Goal: Information Seeking & Learning: Learn about a topic

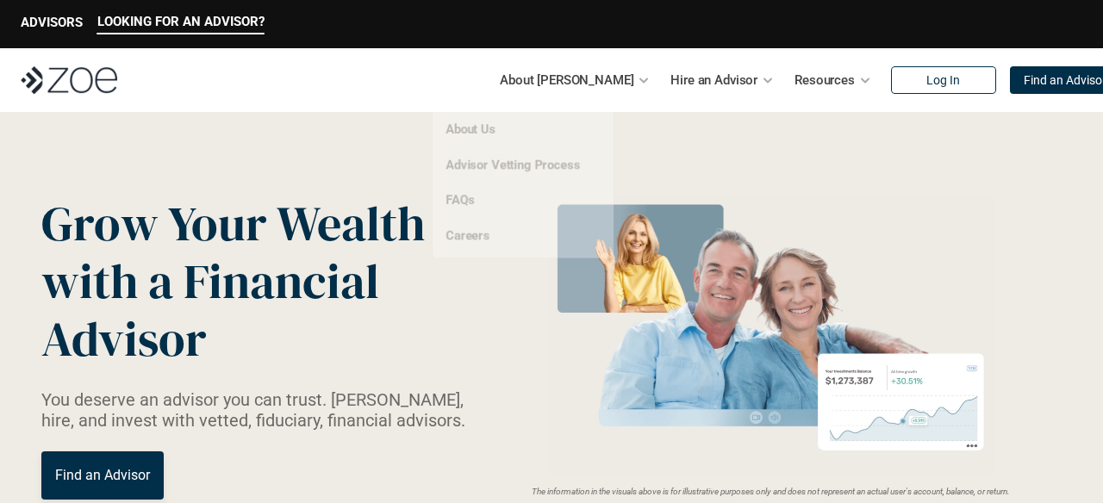
click at [638, 83] on div at bounding box center [644, 80] width 12 height 12
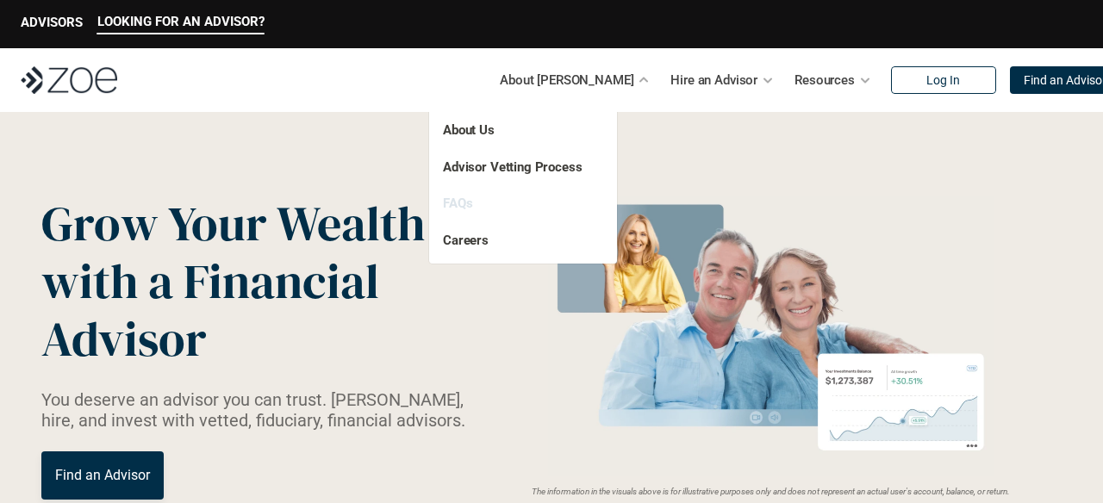
click at [463, 202] on link "FAQs" at bounding box center [457, 204] width 29 height 16
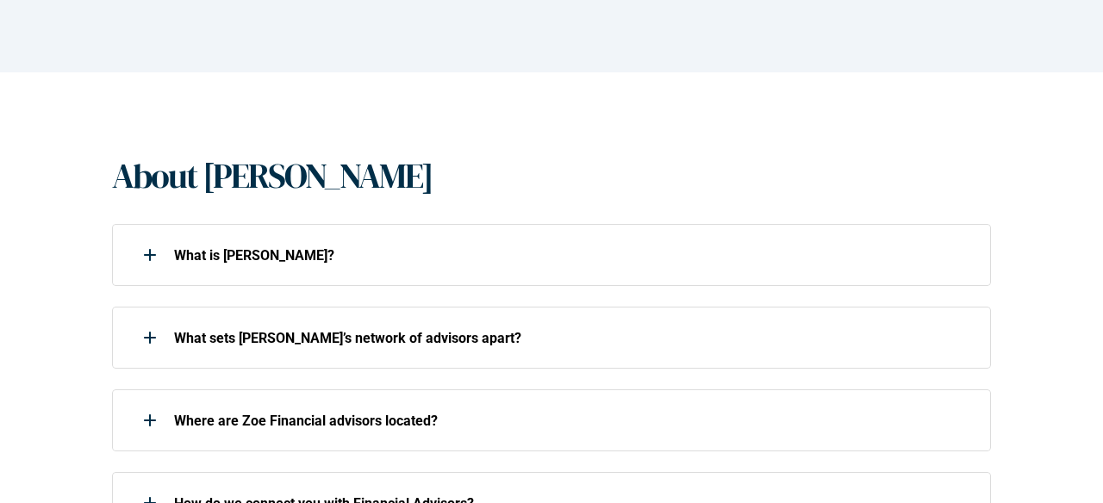
scroll to position [271, 0]
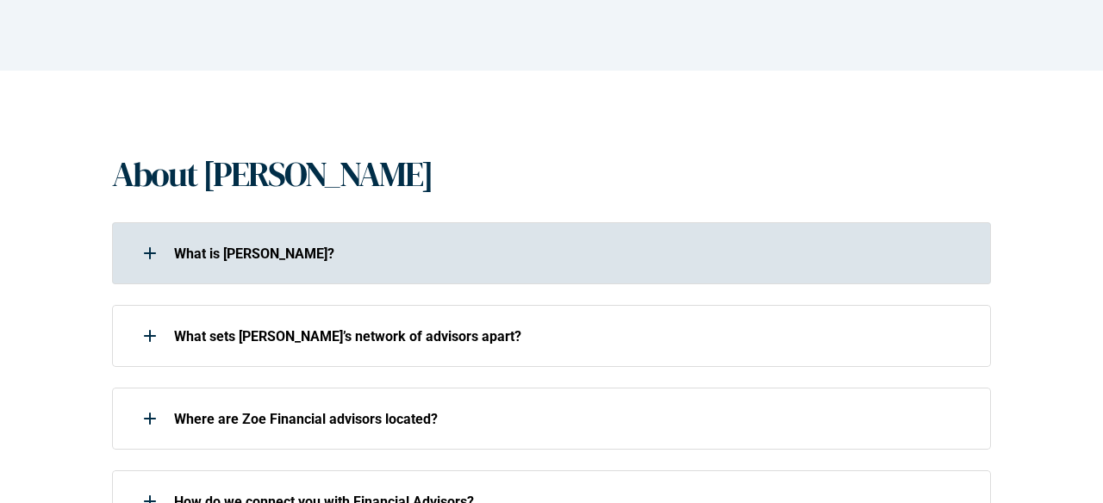
click at [207, 258] on p "What is [PERSON_NAME]?" at bounding box center [571, 254] width 794 height 16
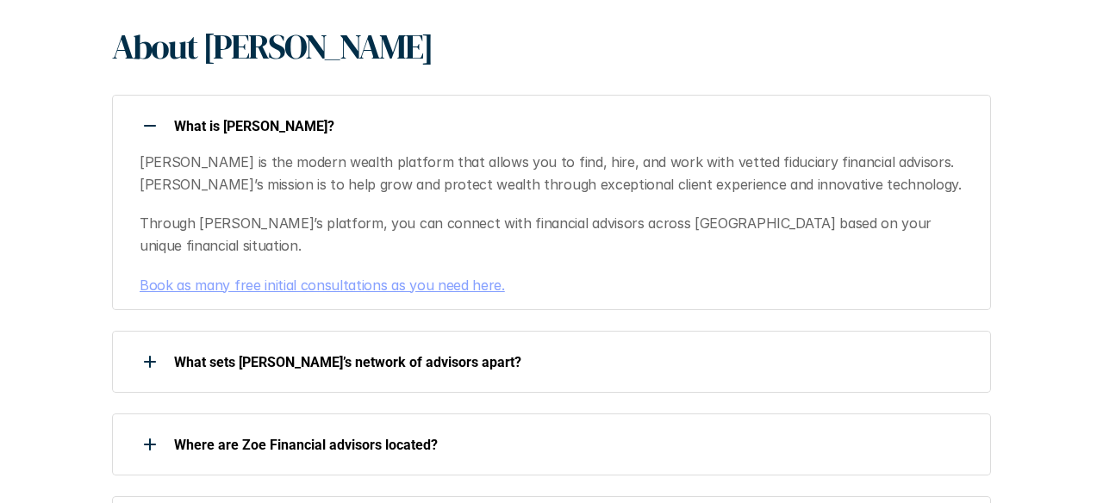
scroll to position [400, 0]
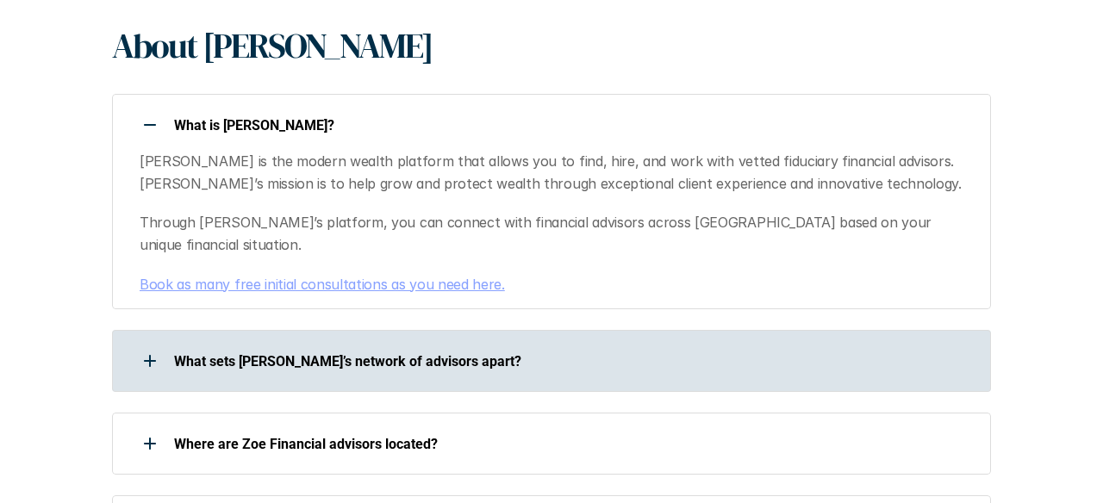
click at [150, 355] on use at bounding box center [150, 361] width 2 height 12
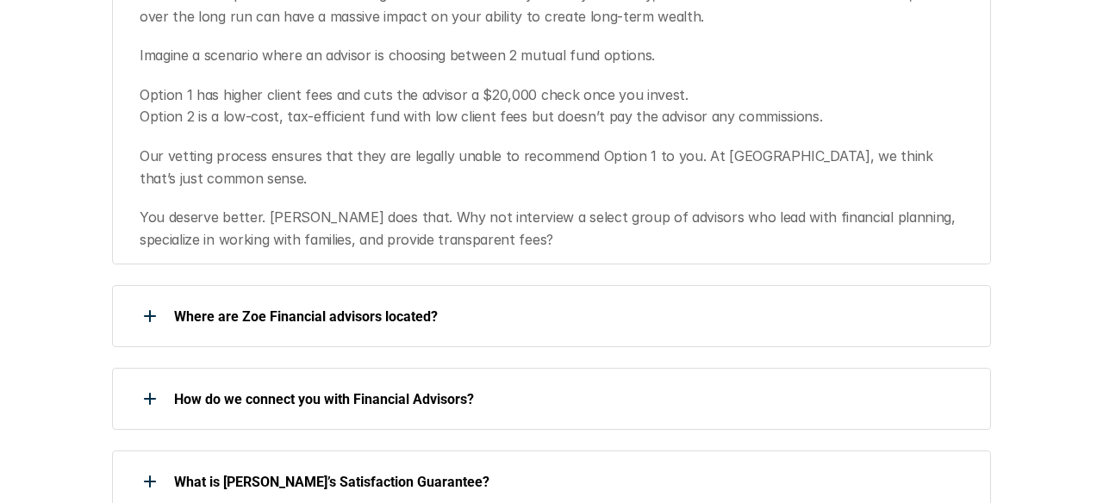
scroll to position [907, 0]
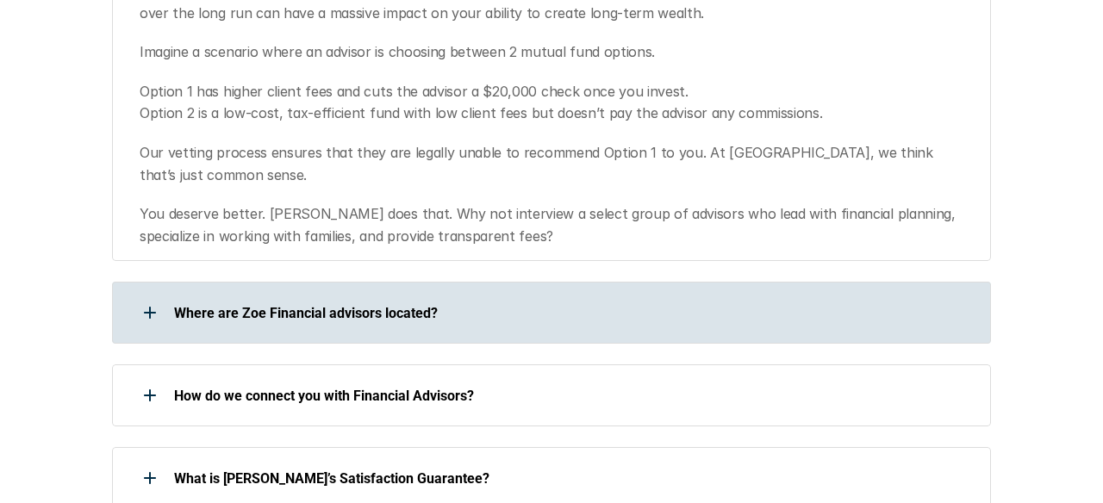
click at [150, 307] on use at bounding box center [150, 313] width 2 height 12
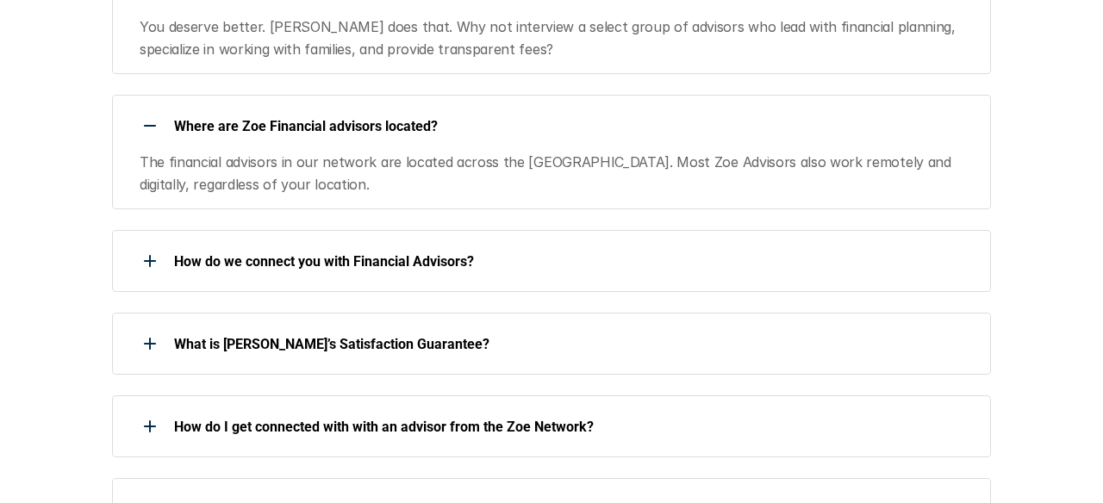
scroll to position [1095, 0]
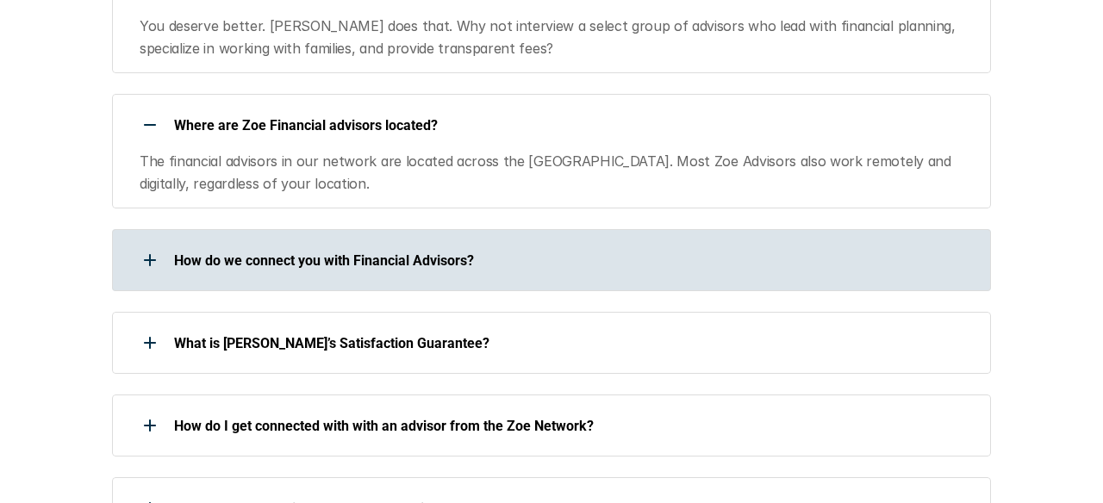
click at [140, 243] on div at bounding box center [150, 260] width 34 height 34
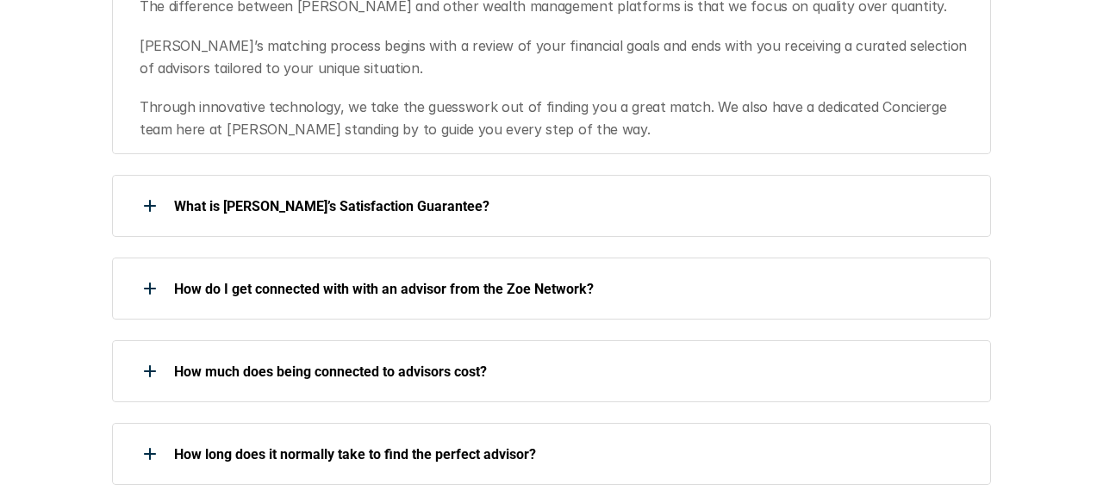
scroll to position [1395, 0]
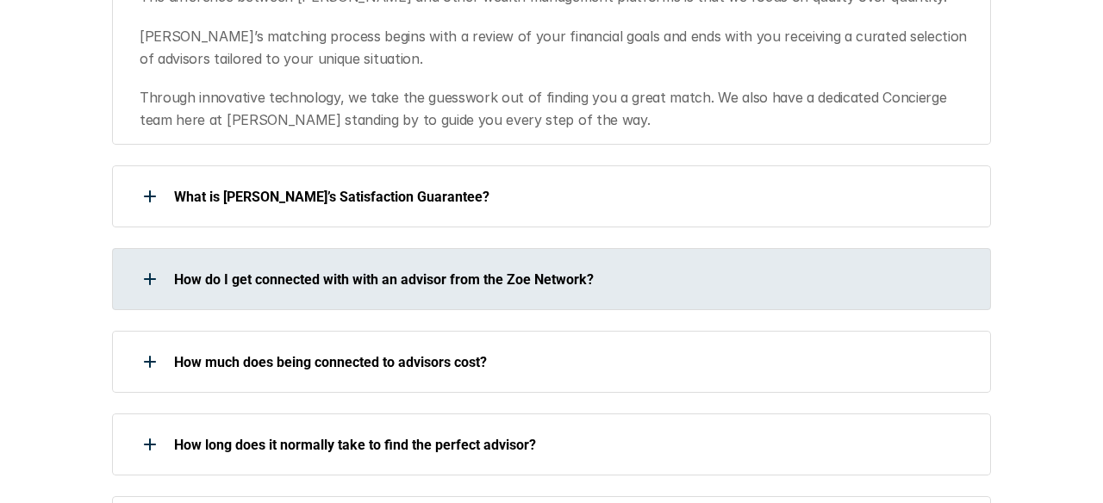
click at [142, 262] on div at bounding box center [150, 279] width 34 height 34
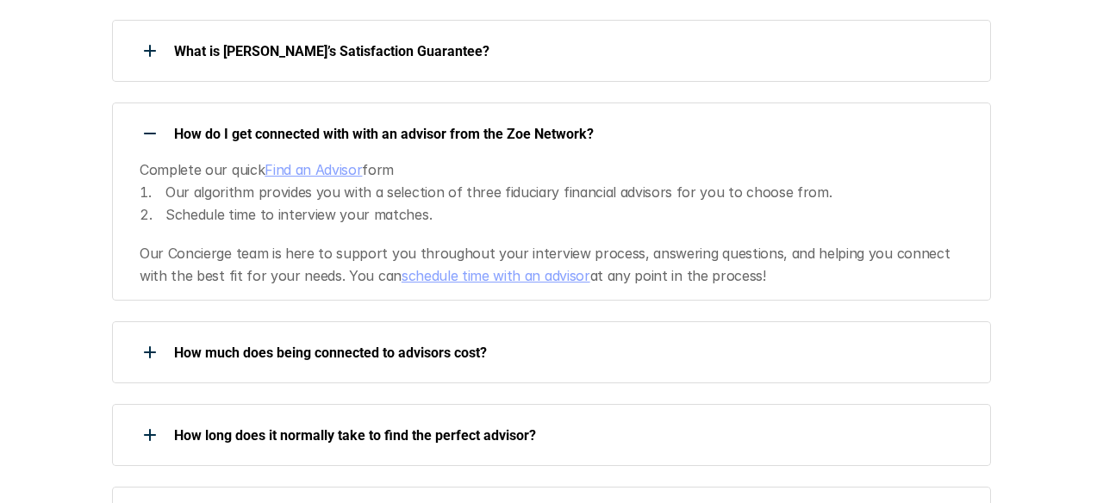
scroll to position [1541, 0]
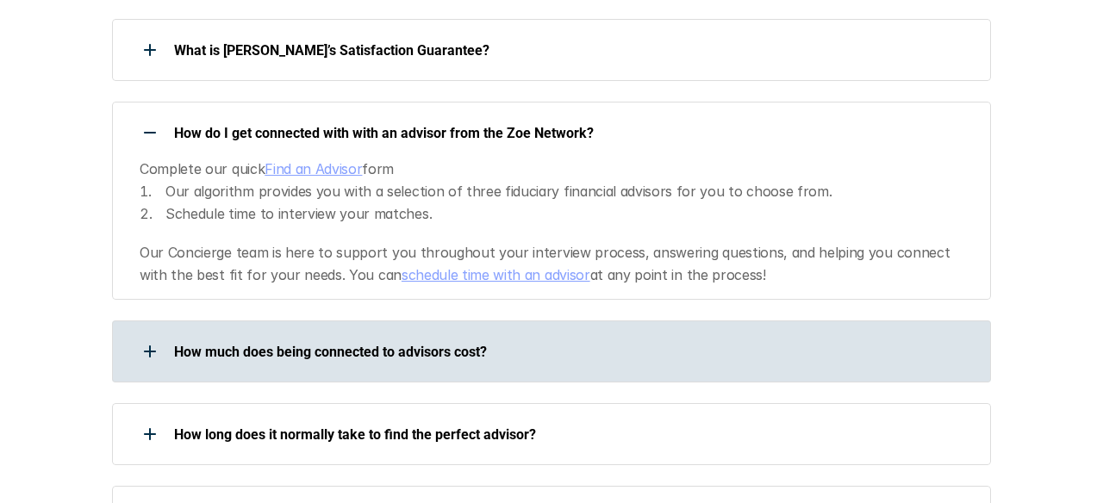
click at [158, 334] on div at bounding box center [150, 351] width 34 height 34
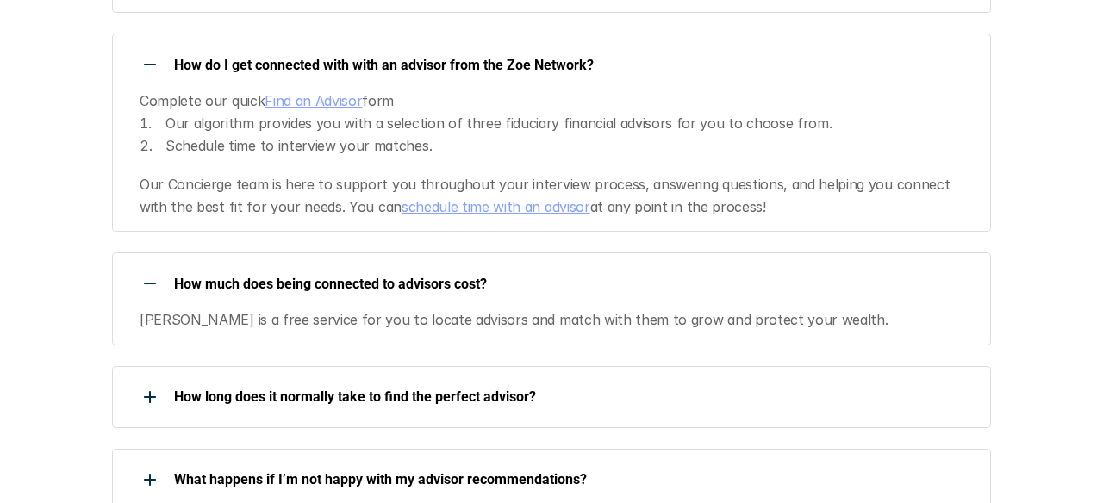
scroll to position [1611, 0]
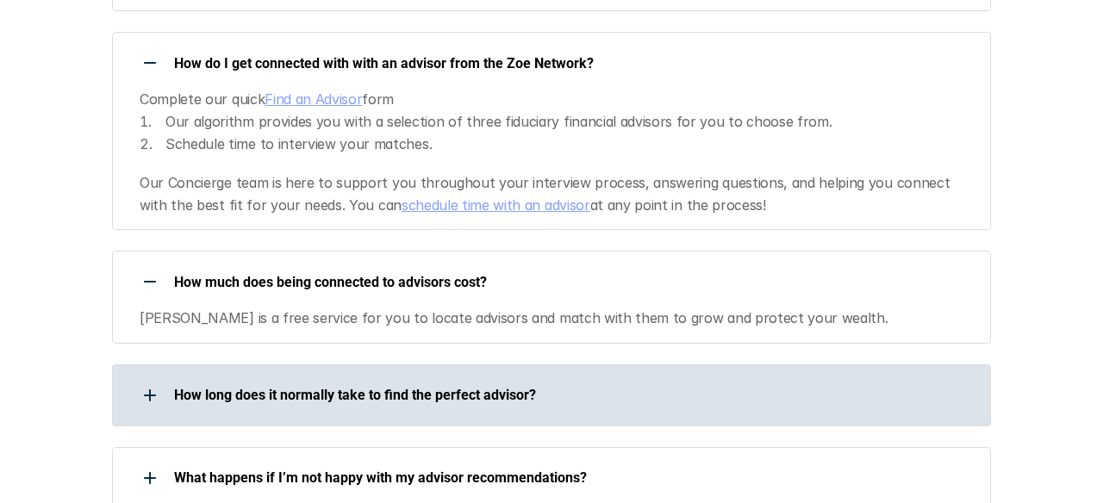
click at [164, 378] on div at bounding box center [150, 395] width 34 height 34
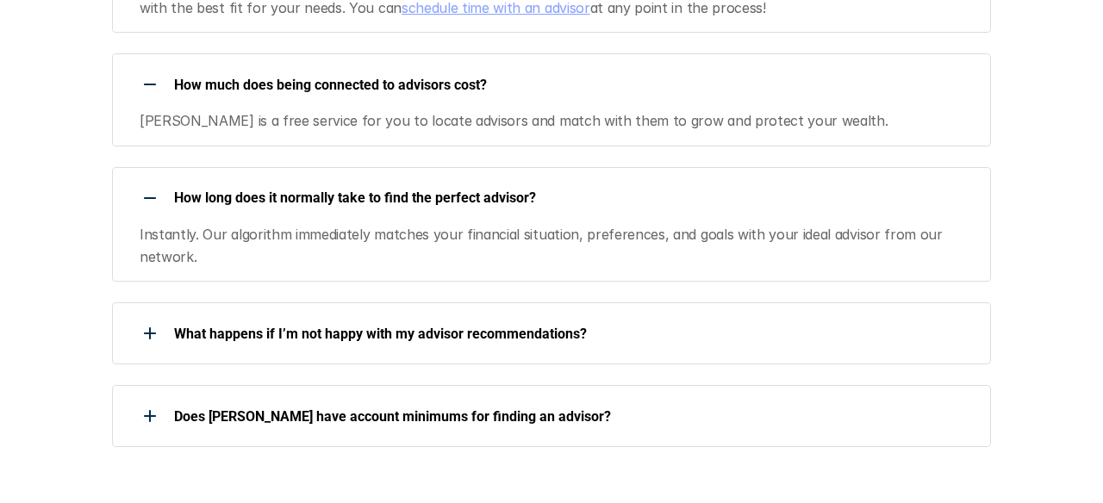
scroll to position [1813, 0]
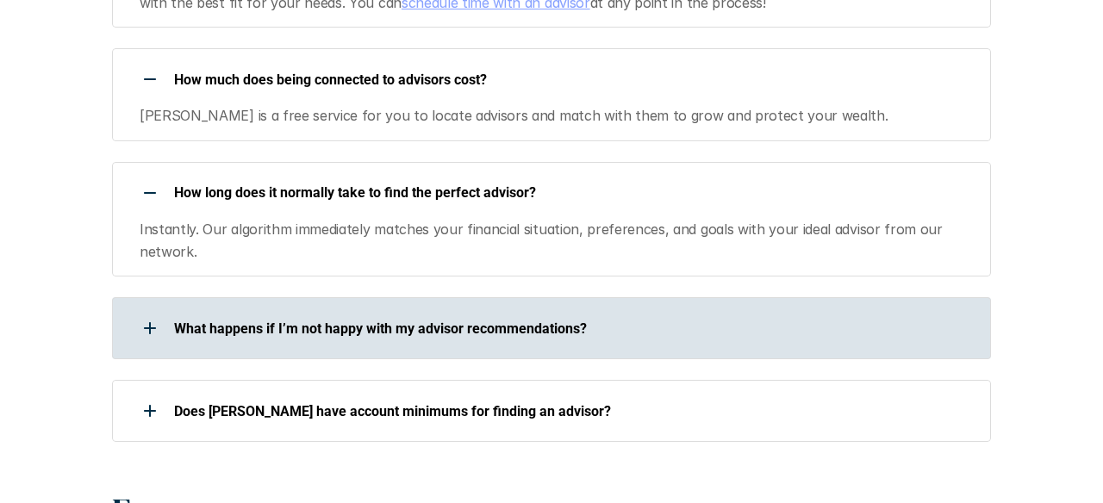
click at [153, 311] on div at bounding box center [150, 328] width 34 height 34
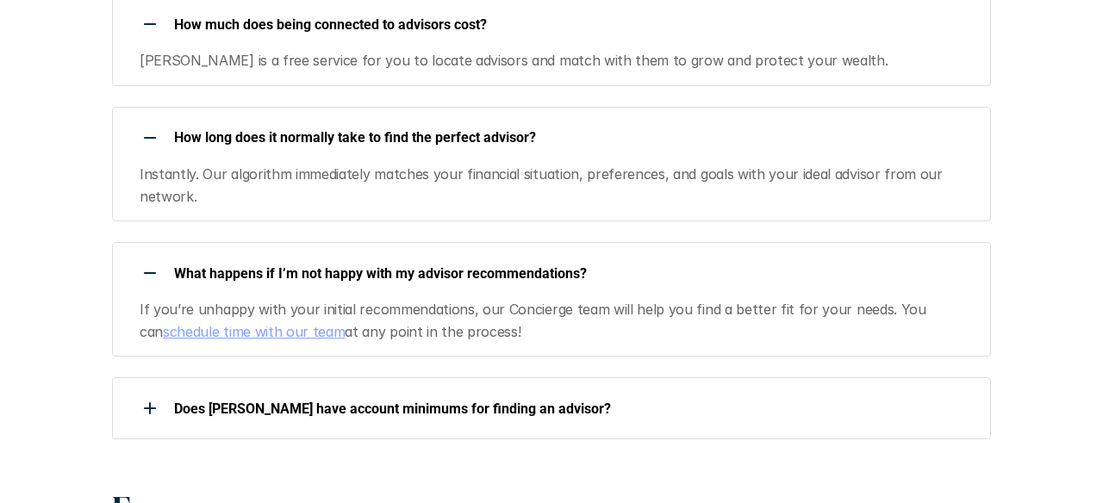
scroll to position [1882, 0]
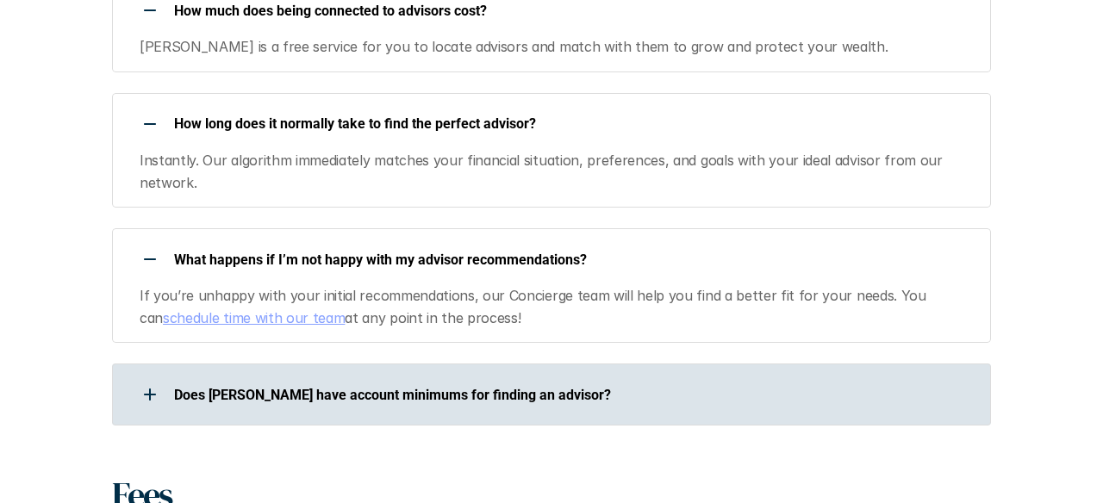
click at [157, 377] on div at bounding box center [150, 394] width 34 height 34
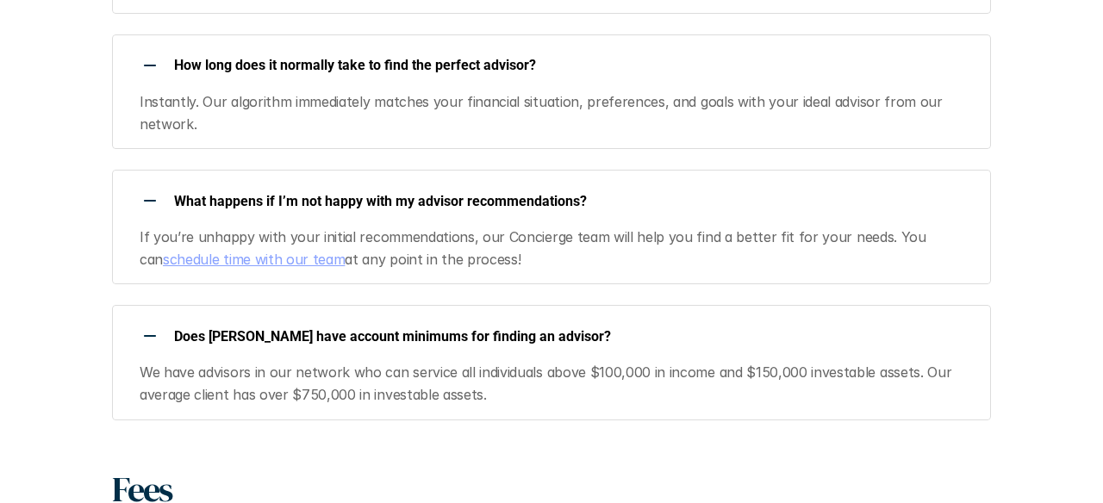
scroll to position [1942, 0]
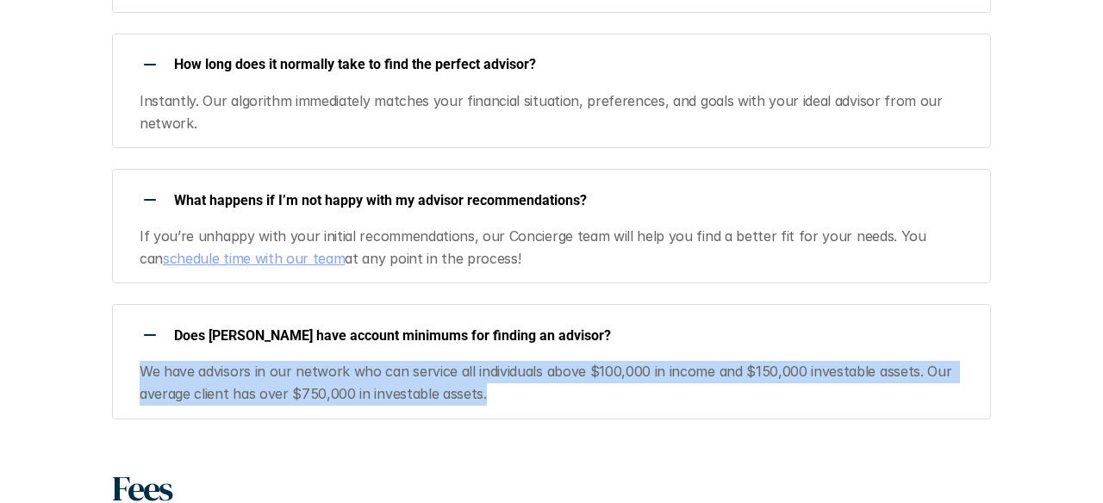
drag, startPoint x: 143, startPoint y: 327, endPoint x: 496, endPoint y: 366, distance: 355.3
click at [496, 366] on div "Does [PERSON_NAME] have account minimums for finding an advisor? We have adviso…" at bounding box center [551, 361] width 879 height 115
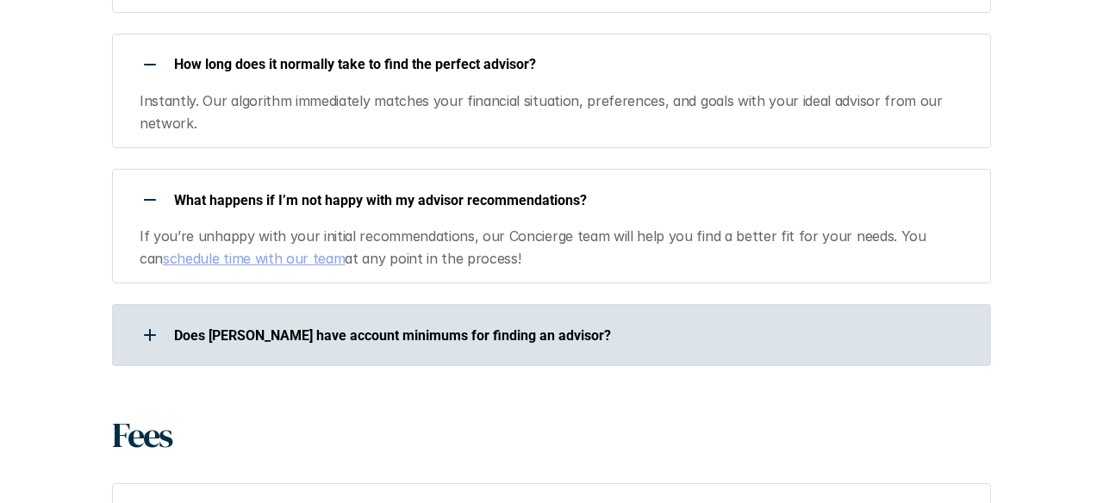
click at [152, 334] on use at bounding box center [150, 335] width 12 height 2
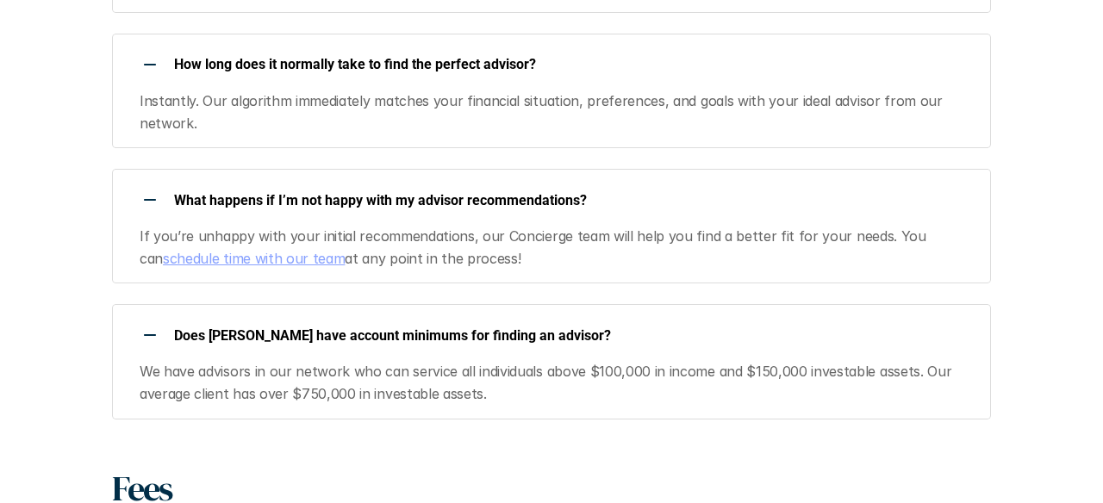
click at [149, 318] on div at bounding box center [150, 335] width 34 height 34
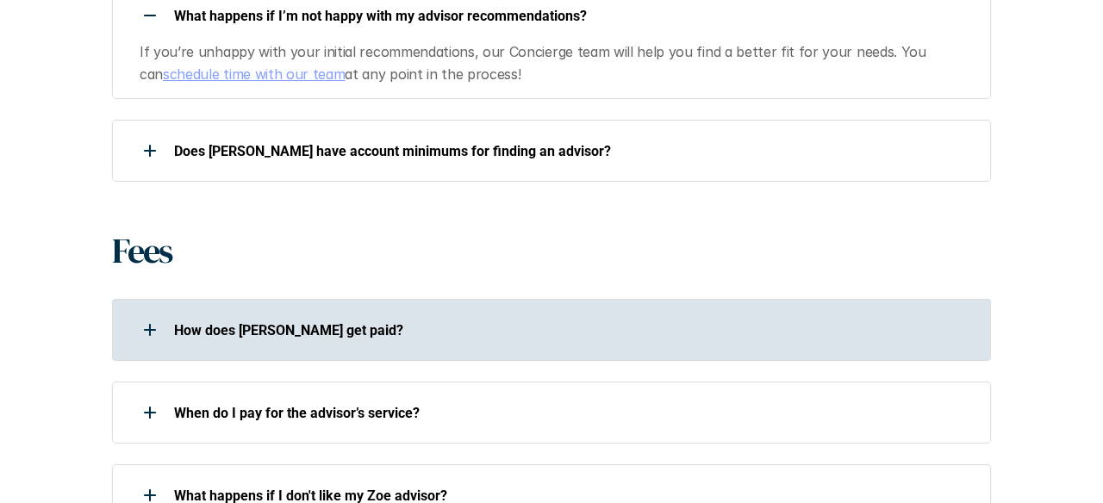
scroll to position [2128, 0]
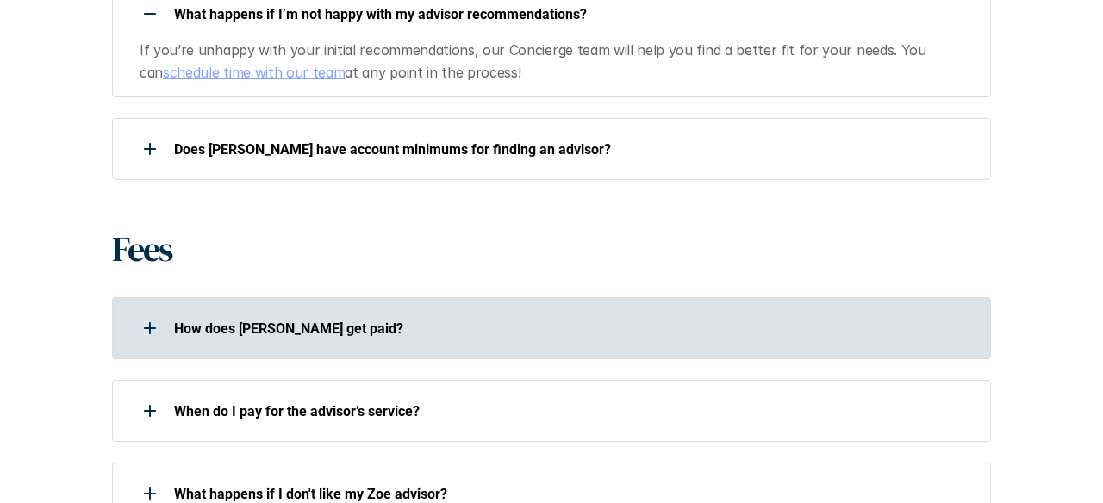
click at [152, 311] on div at bounding box center [150, 328] width 34 height 34
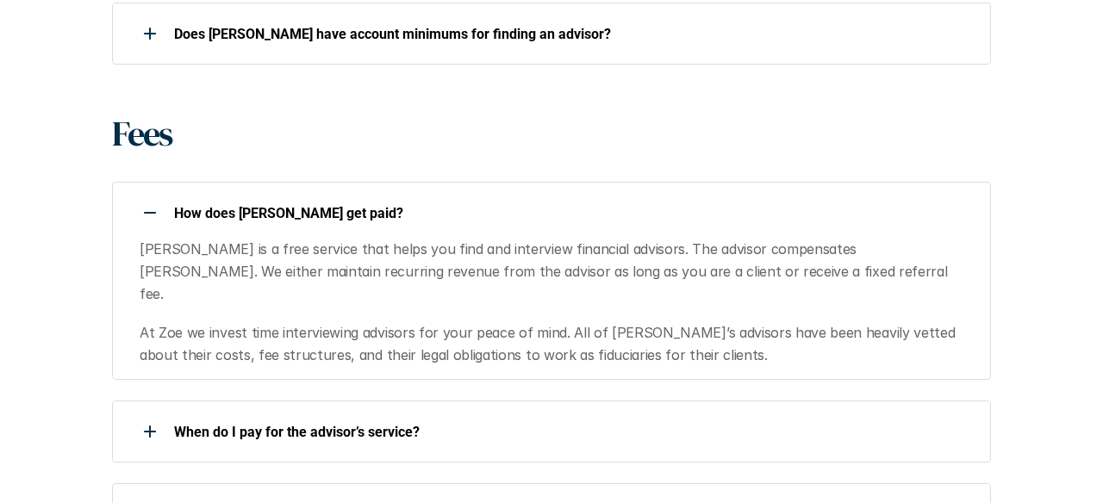
scroll to position [2244, 0]
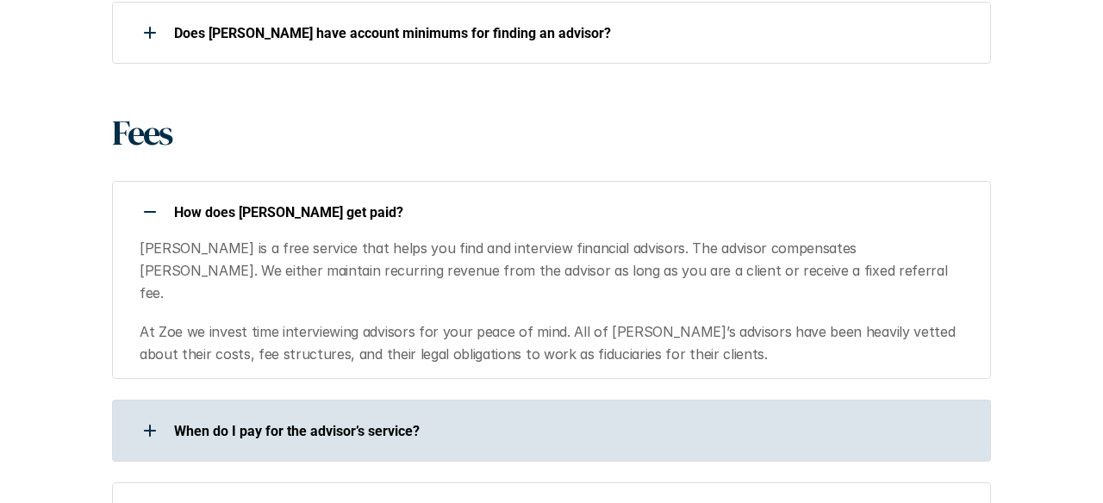
click at [160, 414] on div at bounding box center [150, 431] width 34 height 34
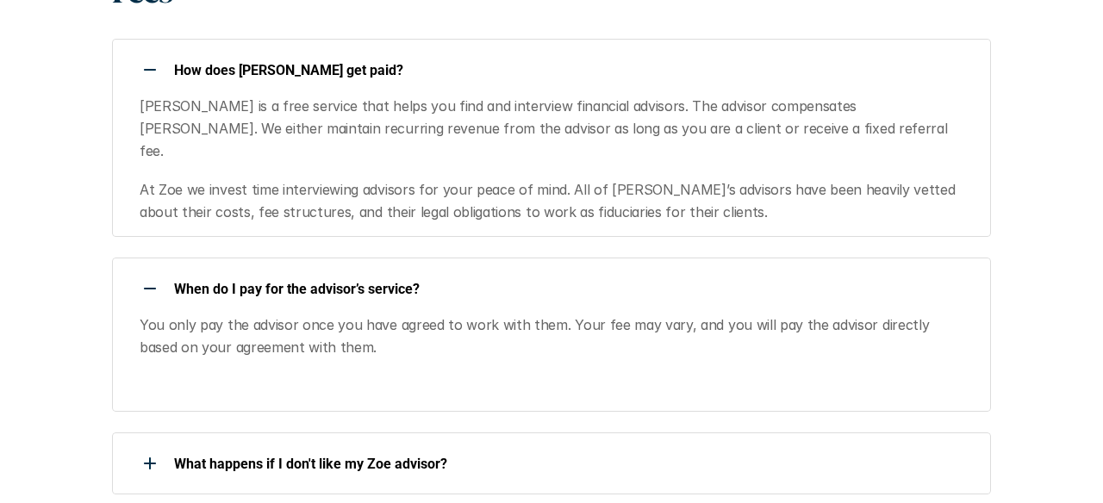
scroll to position [2388, 0]
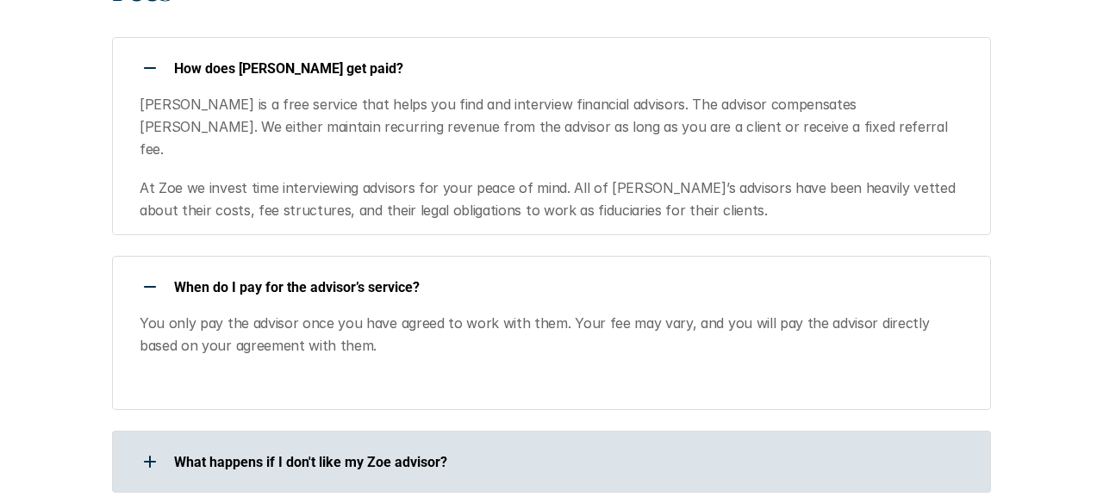
click at [141, 445] on div at bounding box center [150, 462] width 34 height 34
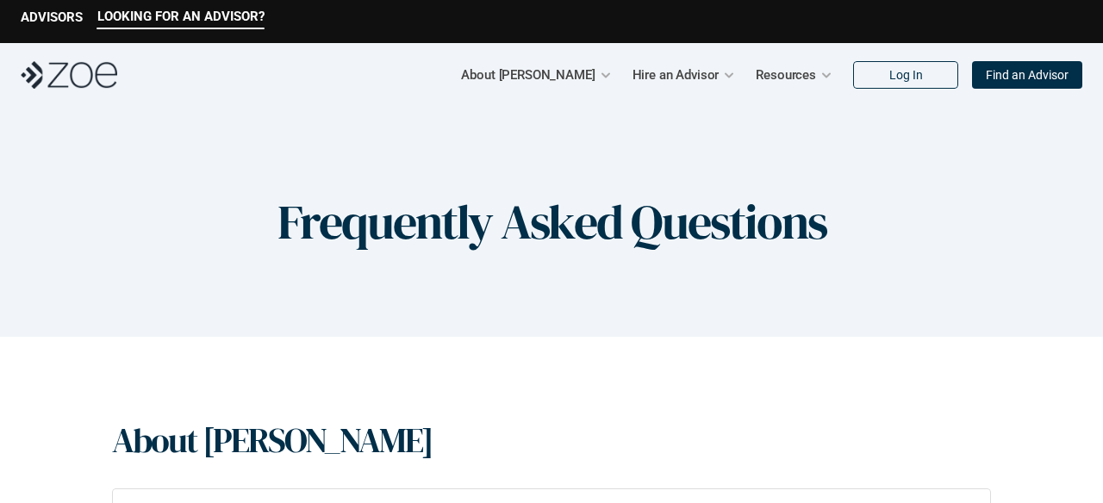
scroll to position [0, 0]
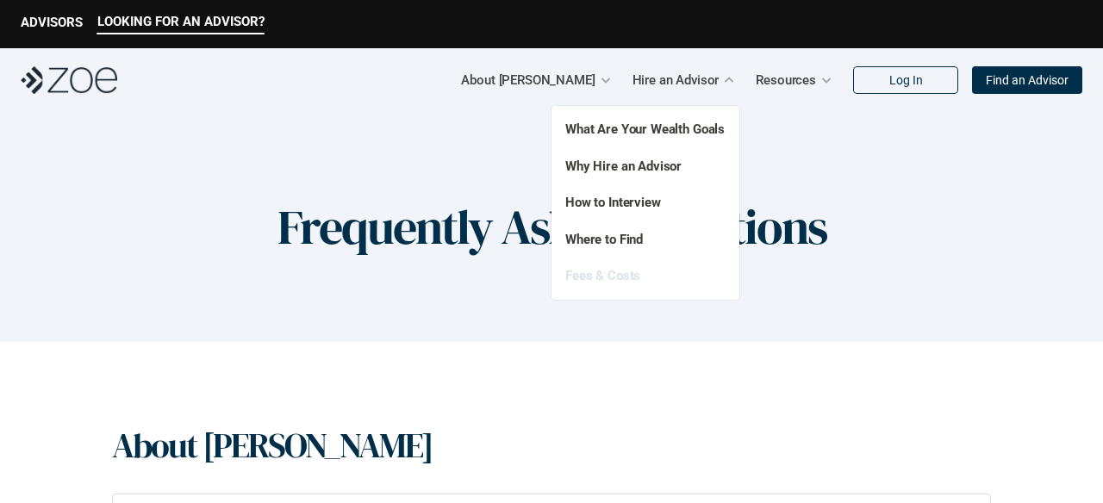
click at [612, 277] on link "Fees & Costs" at bounding box center [602, 276] width 75 height 16
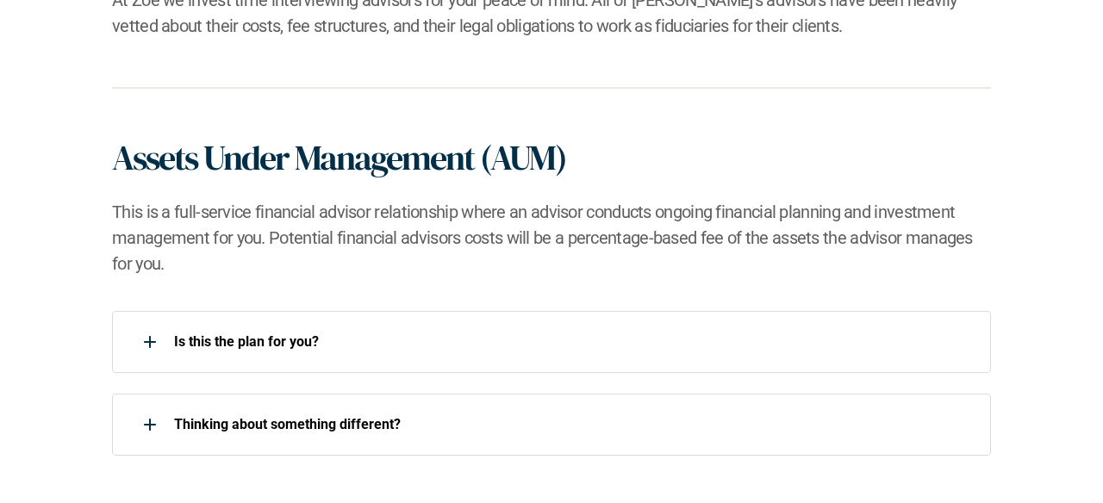
scroll to position [1080, 0]
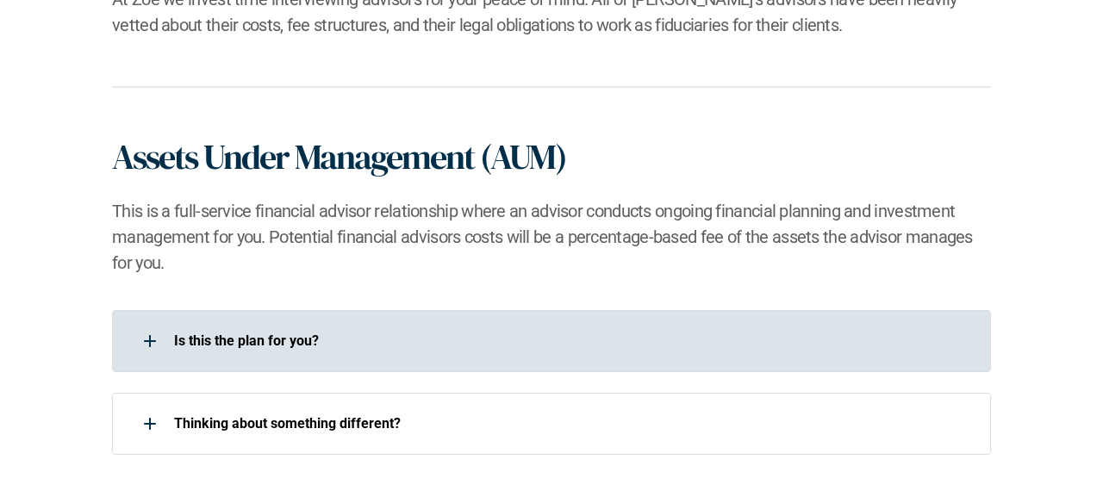
click at [150, 339] on use at bounding box center [150, 341] width 2 height 12
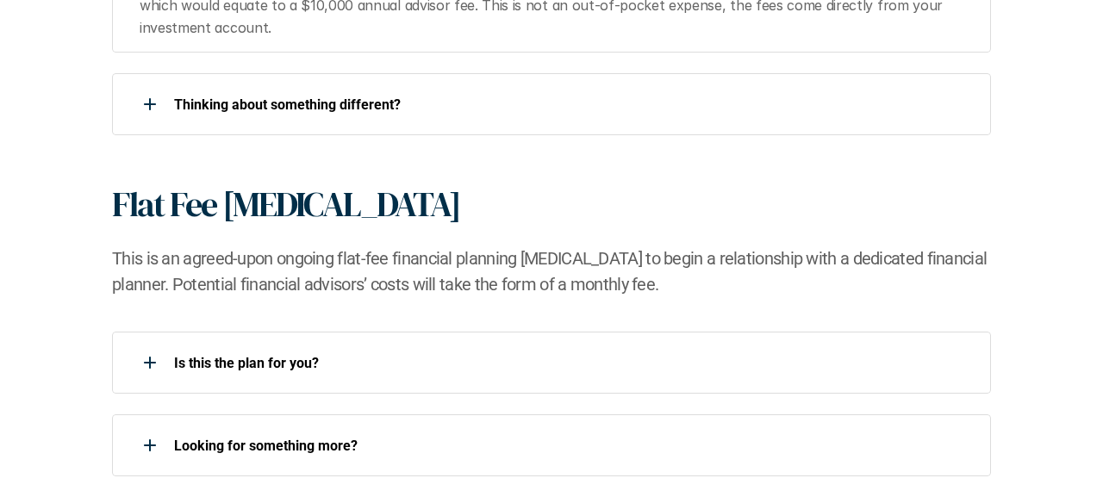
scroll to position [1622, 0]
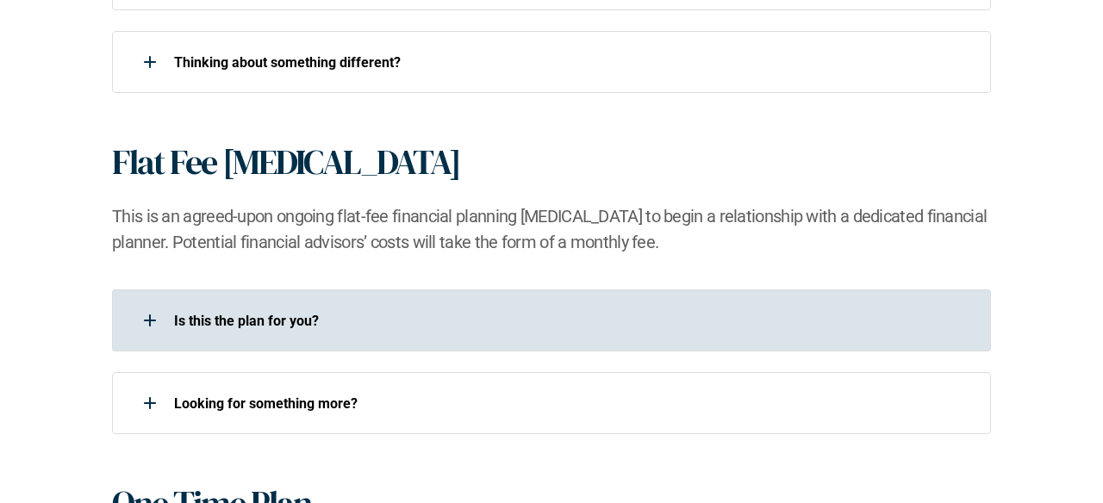
click at [155, 333] on div at bounding box center [150, 320] width 34 height 34
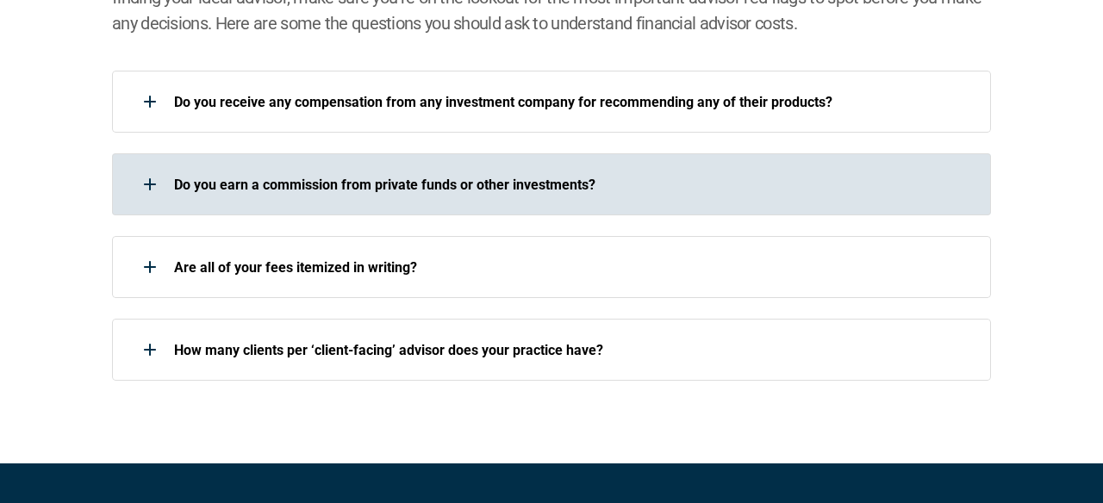
scroll to position [2896, 0]
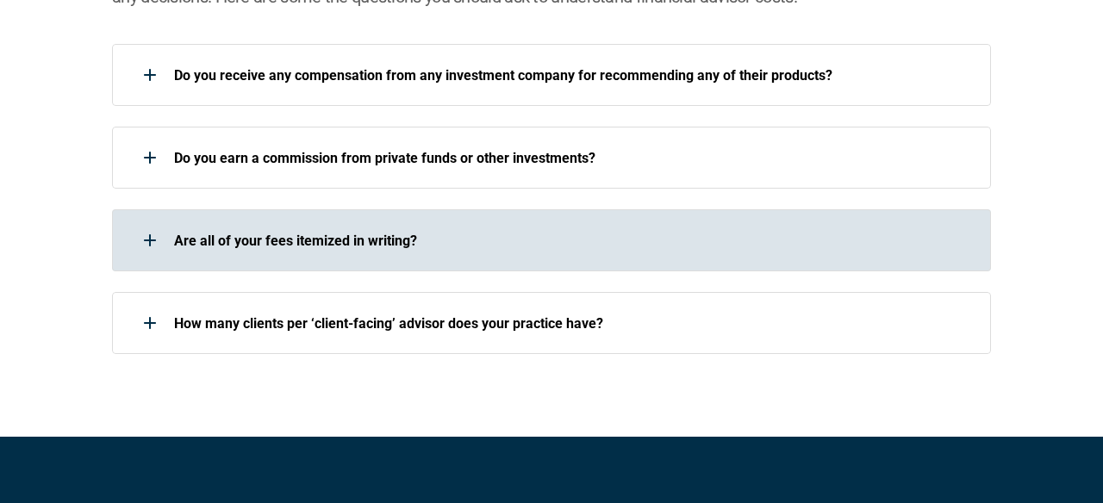
click at [140, 249] on div at bounding box center [150, 240] width 34 height 34
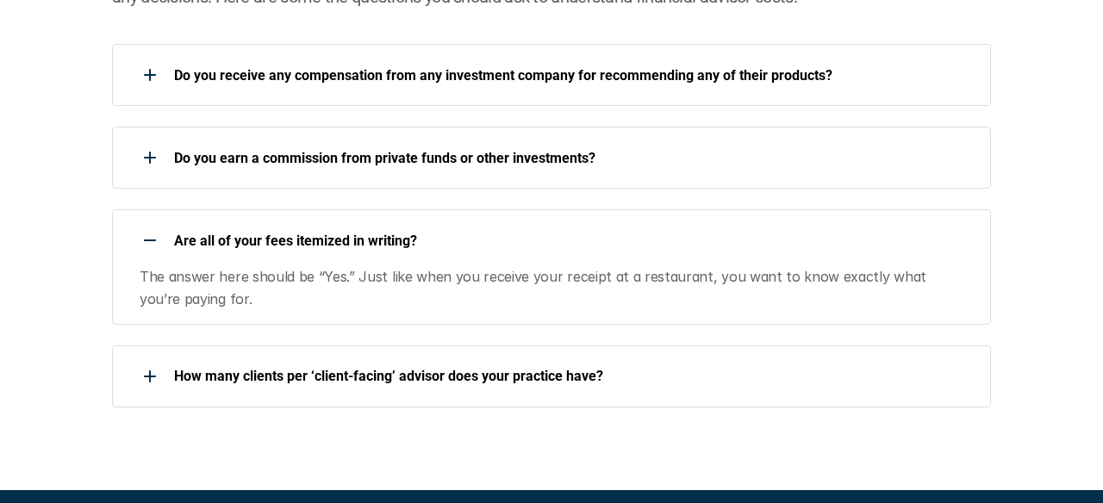
click at [154, 233] on div at bounding box center [150, 240] width 34 height 34
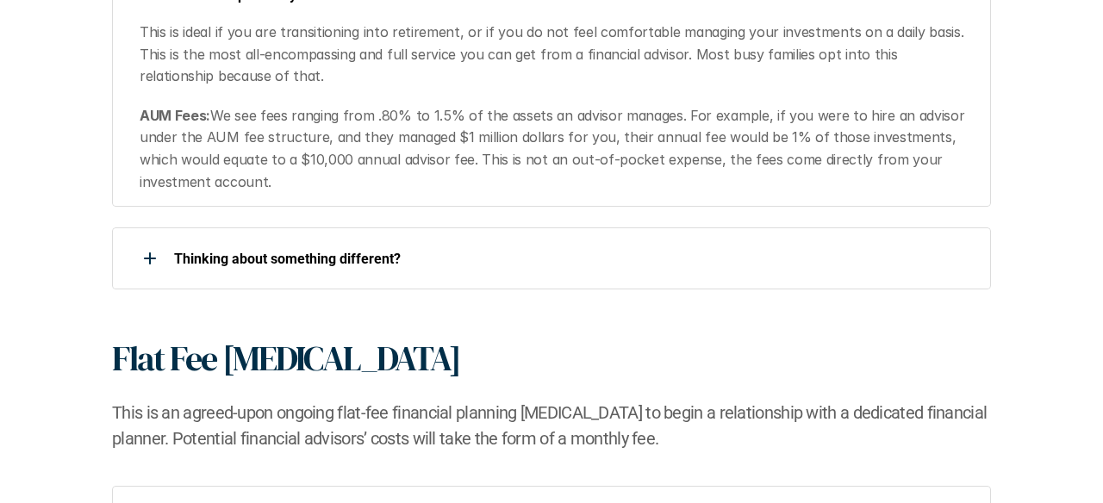
scroll to position [0, 0]
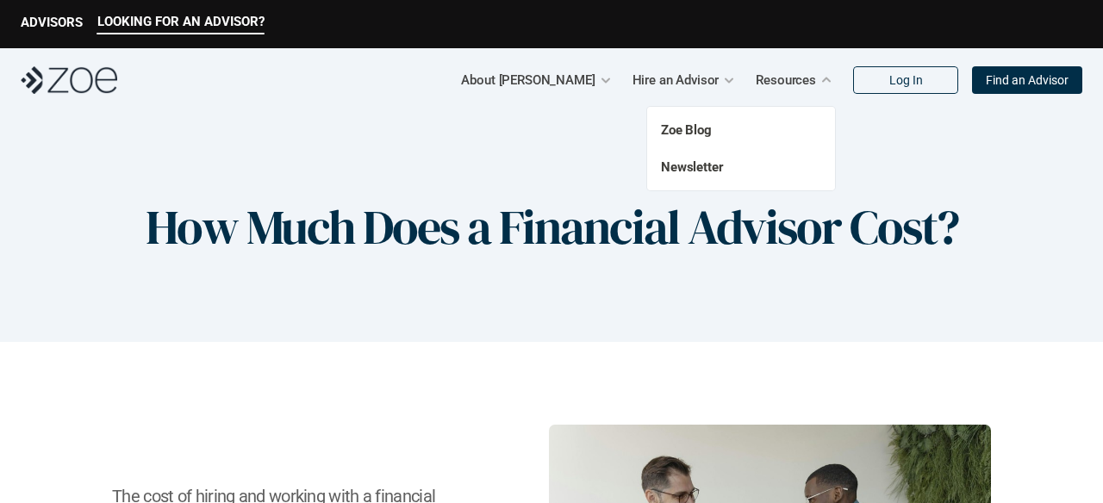
click at [797, 80] on p "Resources" at bounding box center [786, 80] width 60 height 26
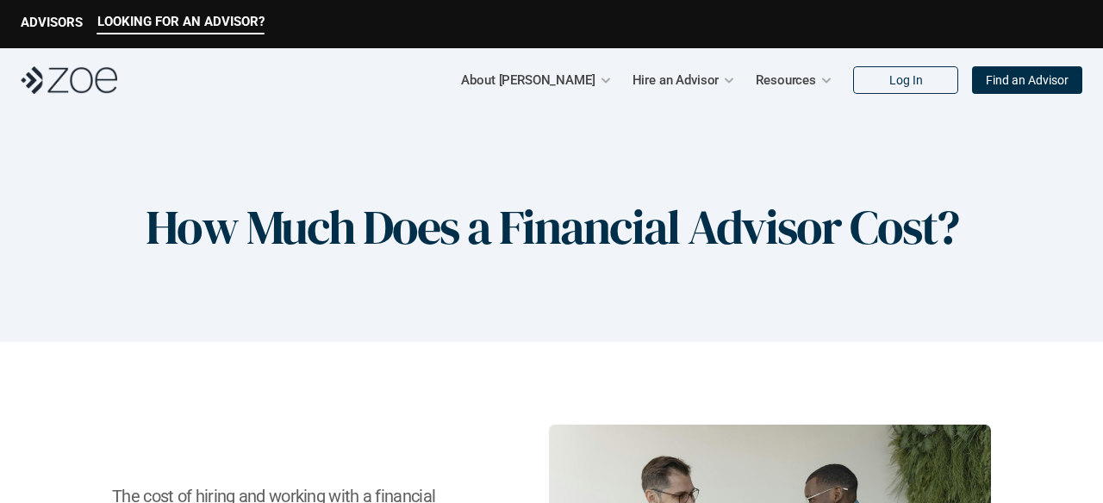
click at [387, 334] on div "How Much Does a Financial Advisor Cost?" at bounding box center [551, 227] width 1103 height 230
click at [1021, 90] on link "Find an Advisor" at bounding box center [1027, 80] width 110 height 28
